Goal: Task Accomplishment & Management: Complete application form

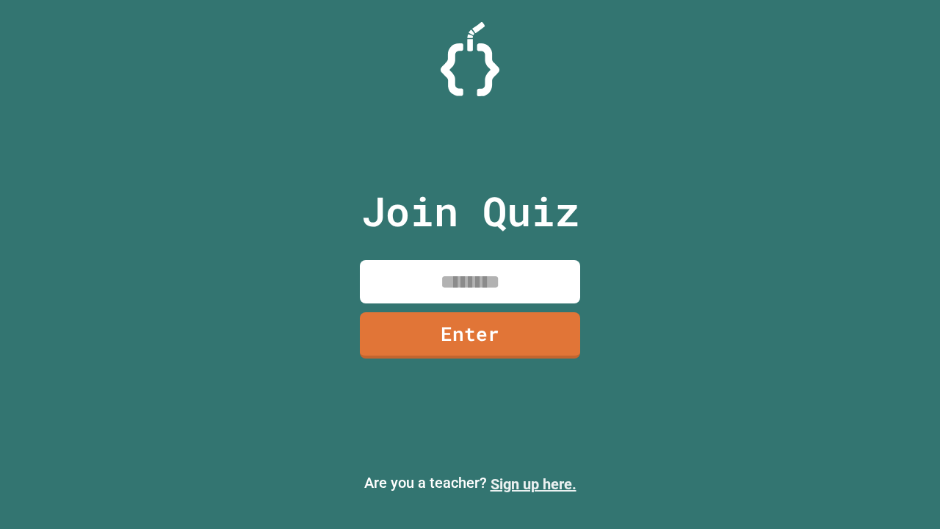
click at [533, 484] on link "Sign up here." at bounding box center [533, 484] width 86 height 18
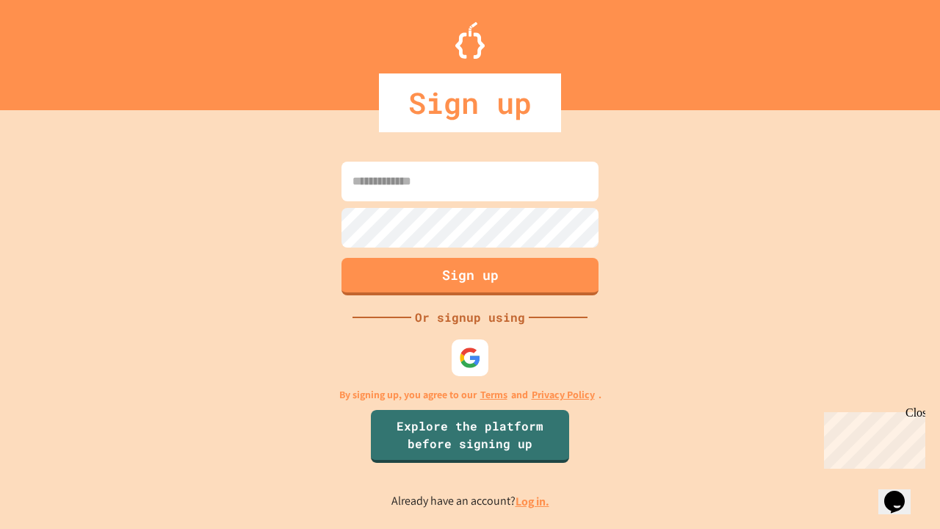
click at [533, 501] on link "Log in." at bounding box center [532, 500] width 34 height 15
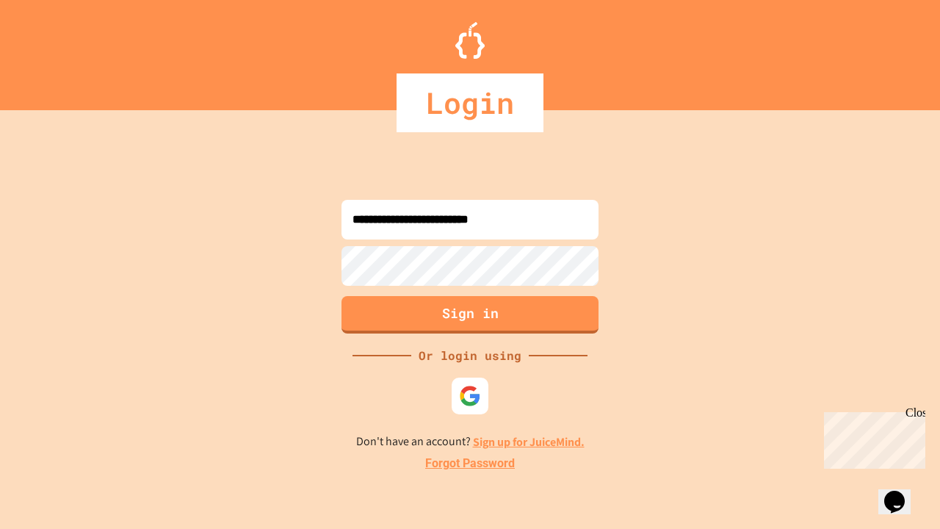
type input "**********"
